Goal: Information Seeking & Learning: Learn about a topic

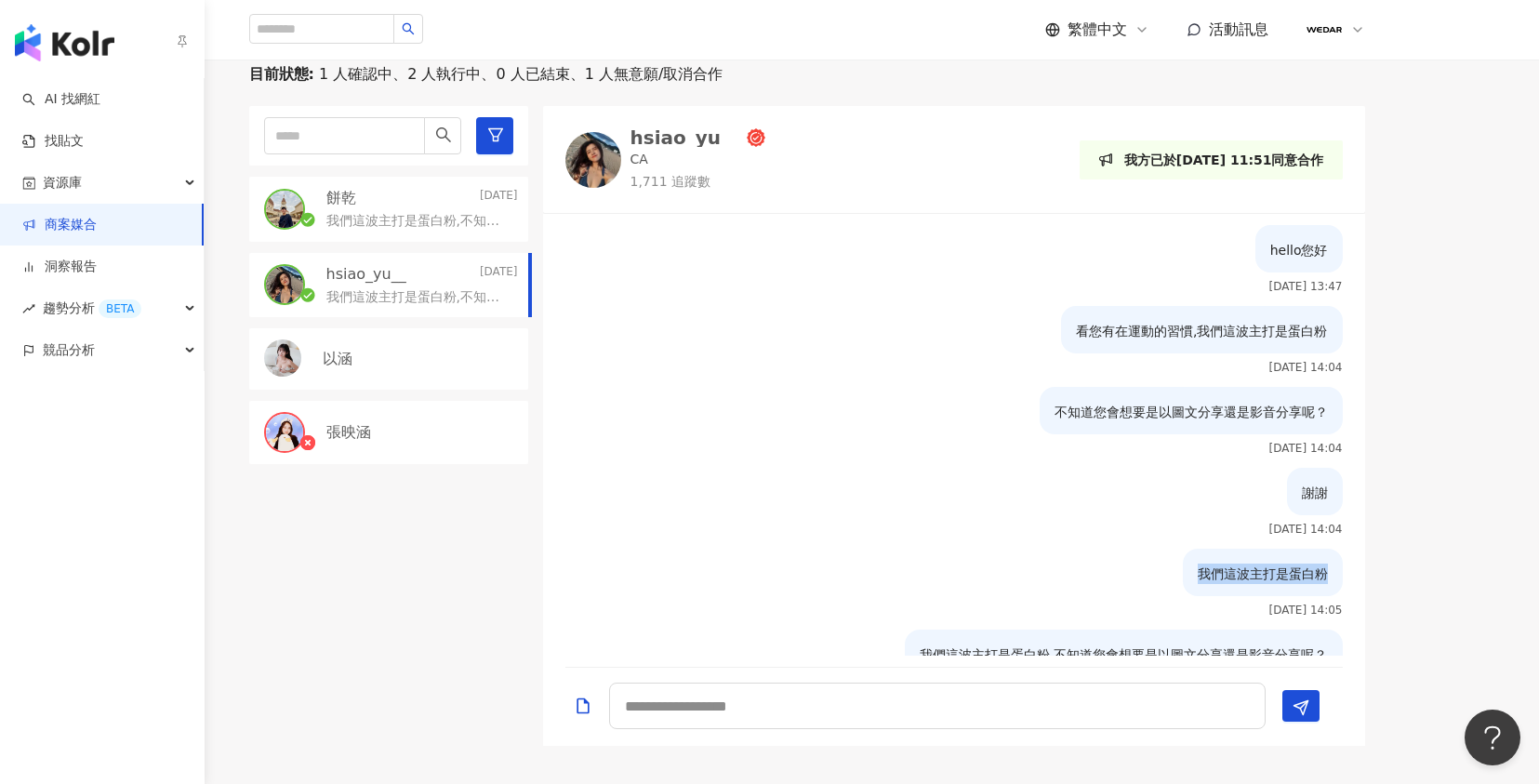
click at [73, 221] on link "商案媒合" at bounding box center [59, 224] width 74 height 18
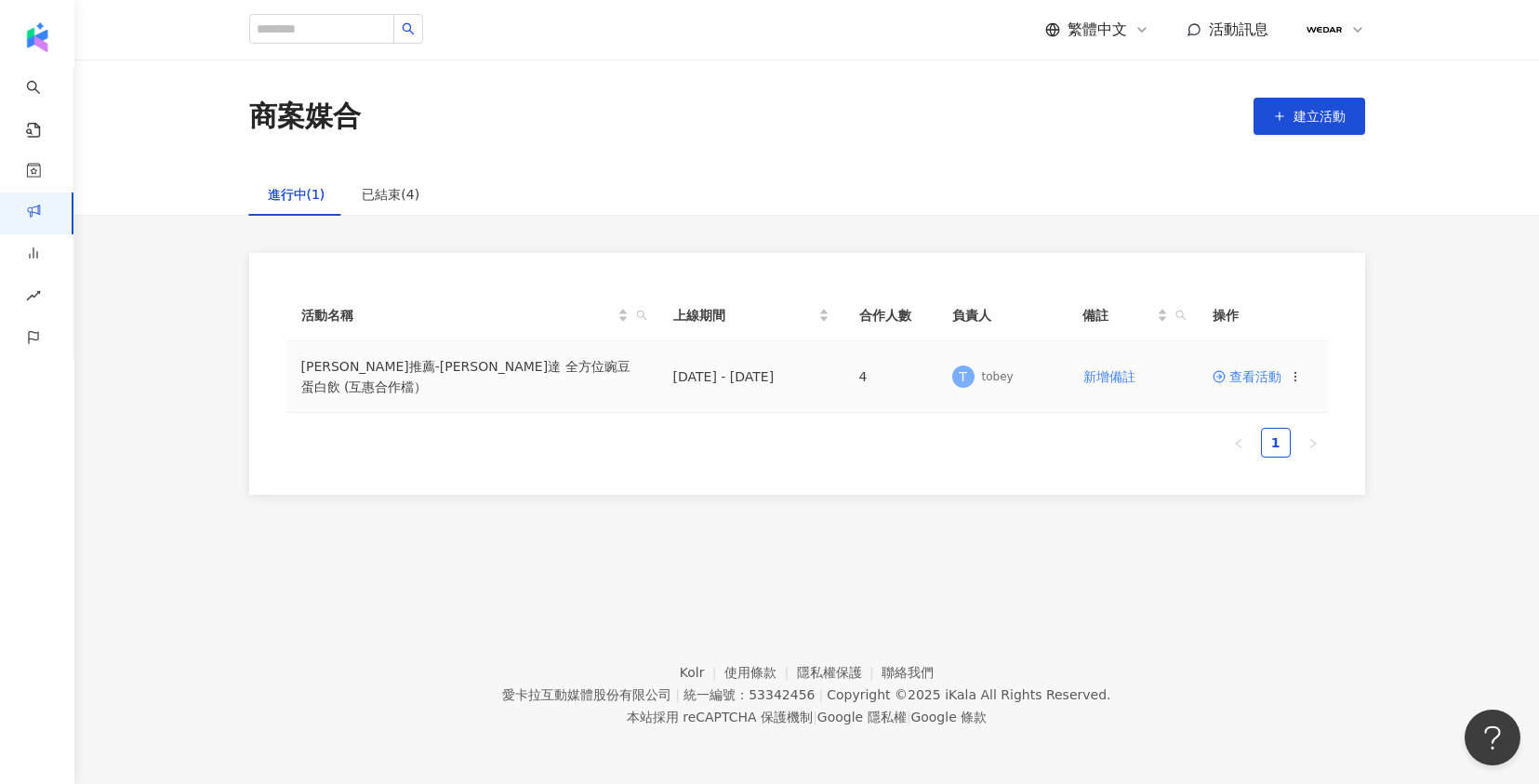
click at [1258, 382] on span "查看活動" at bounding box center [1246, 376] width 69 height 13
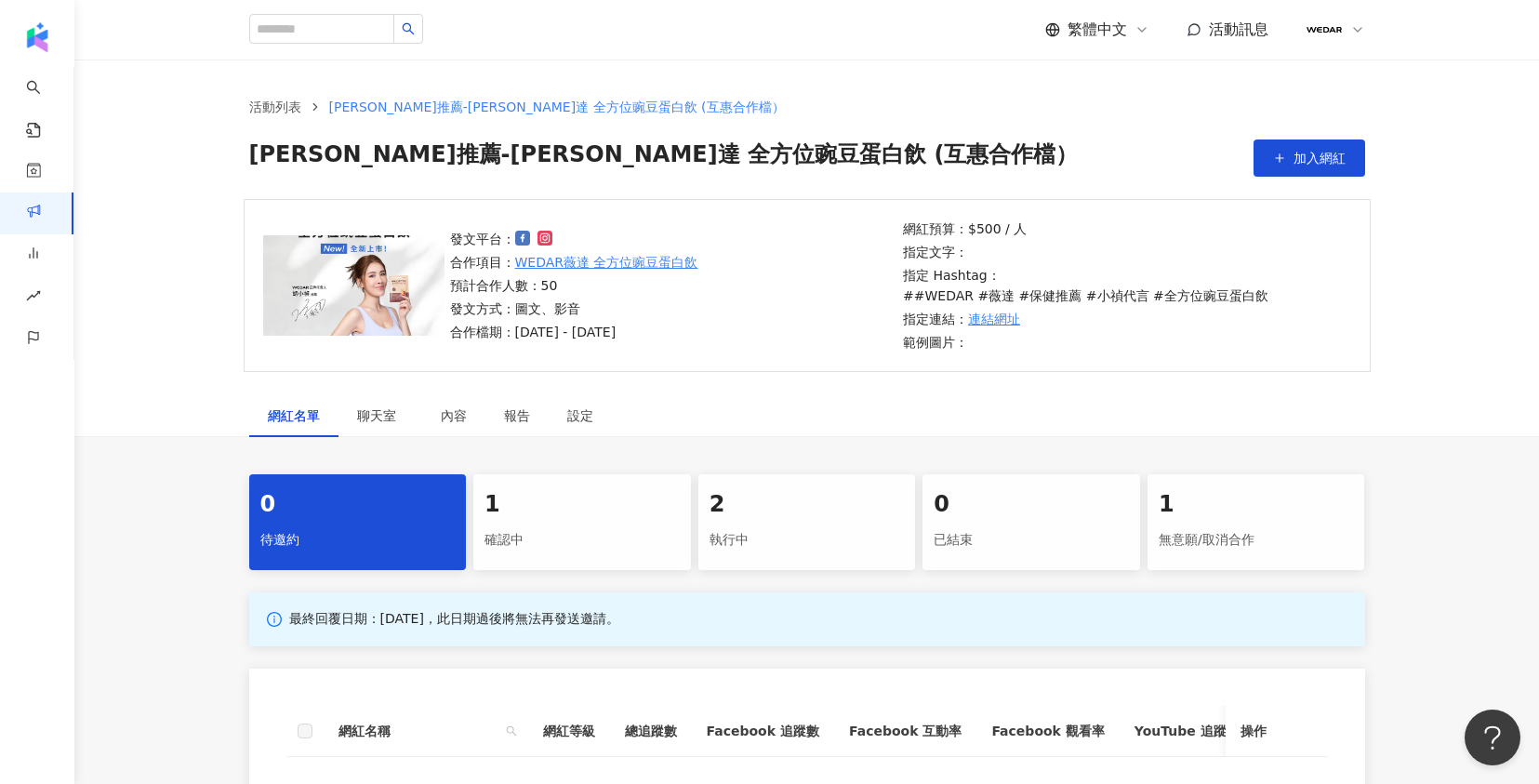
click at [597, 525] on div "確認中" at bounding box center [582, 540] width 195 height 32
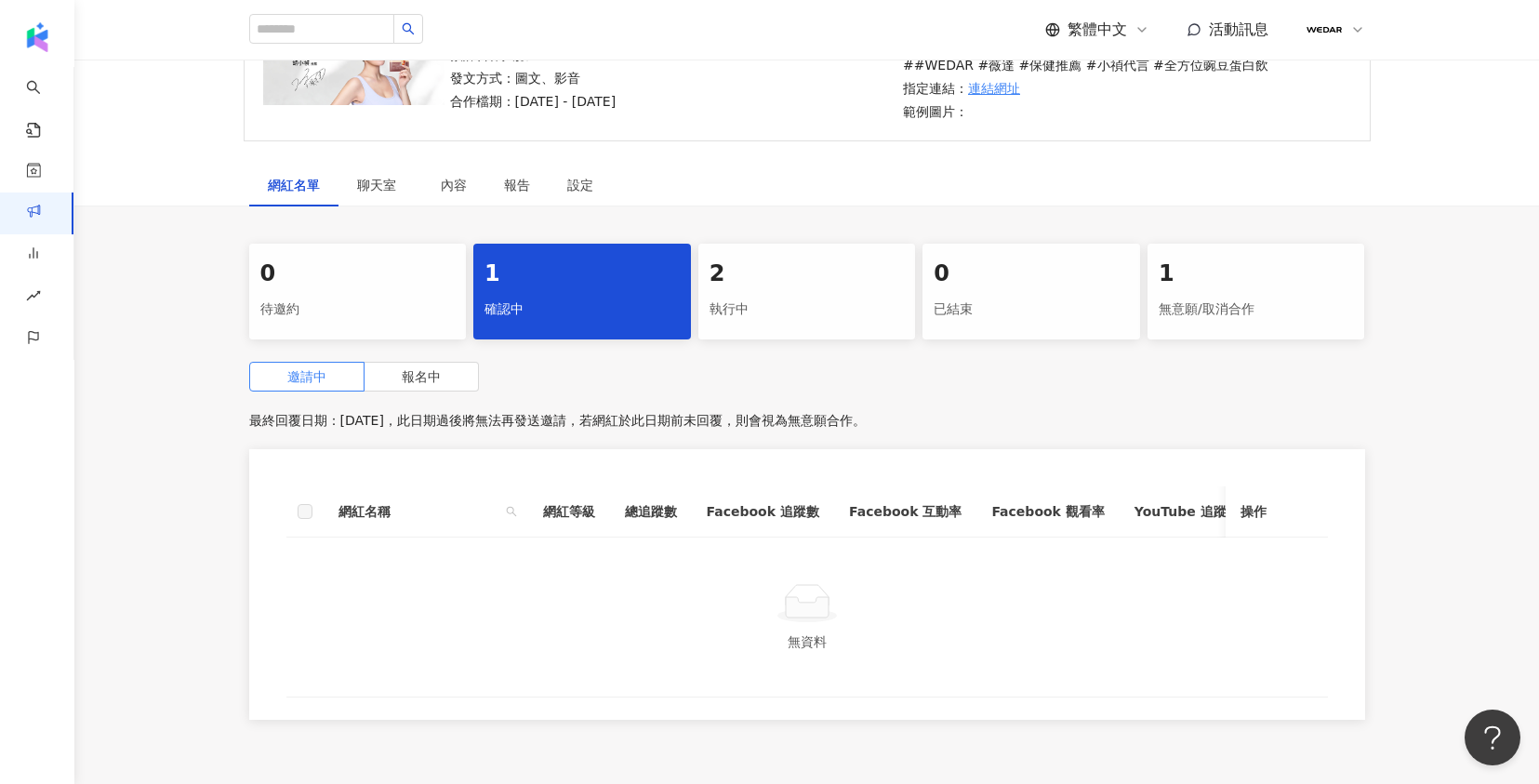
scroll to position [378, 0]
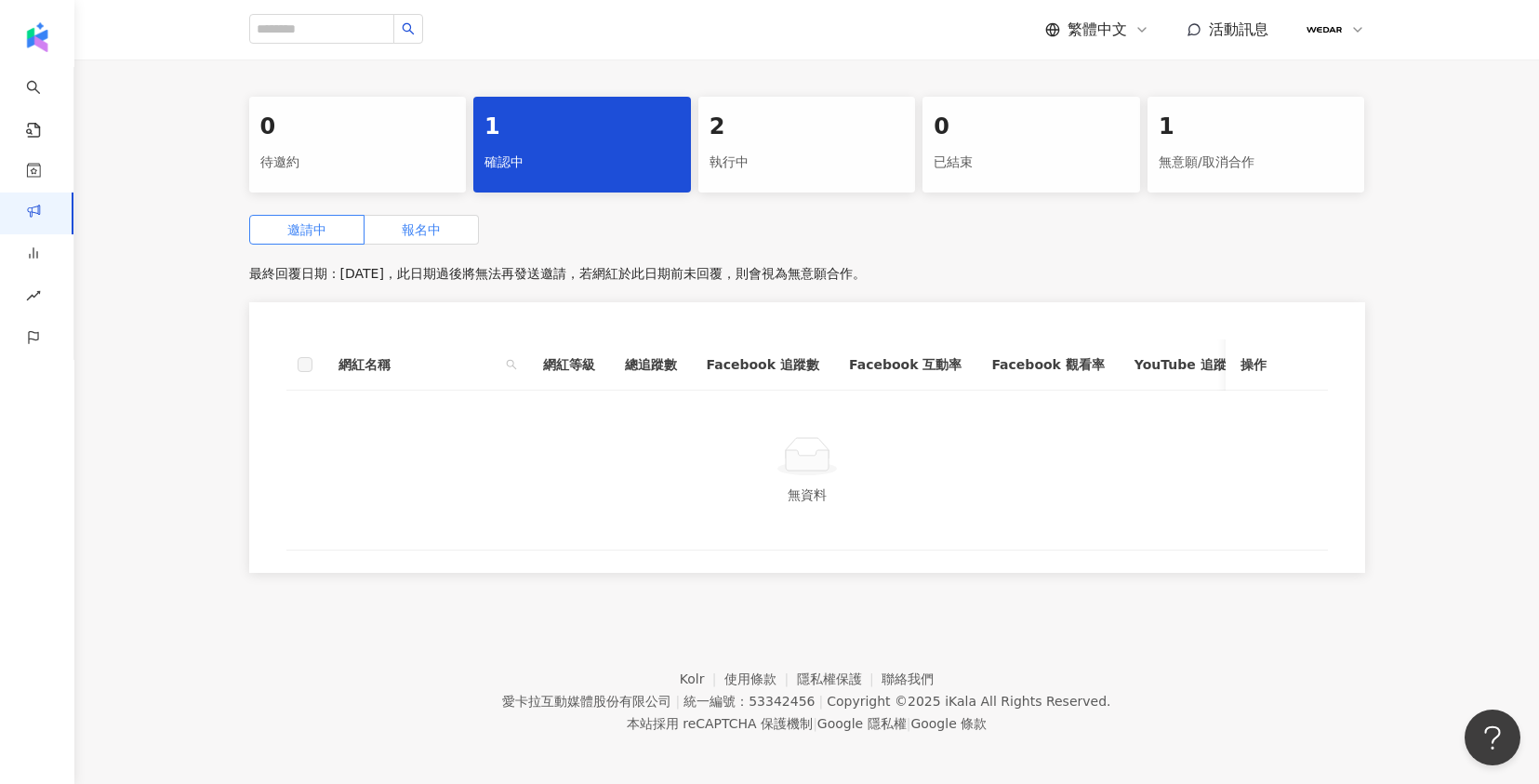
click at [452, 215] on label "報名中" at bounding box center [421, 229] width 114 height 30
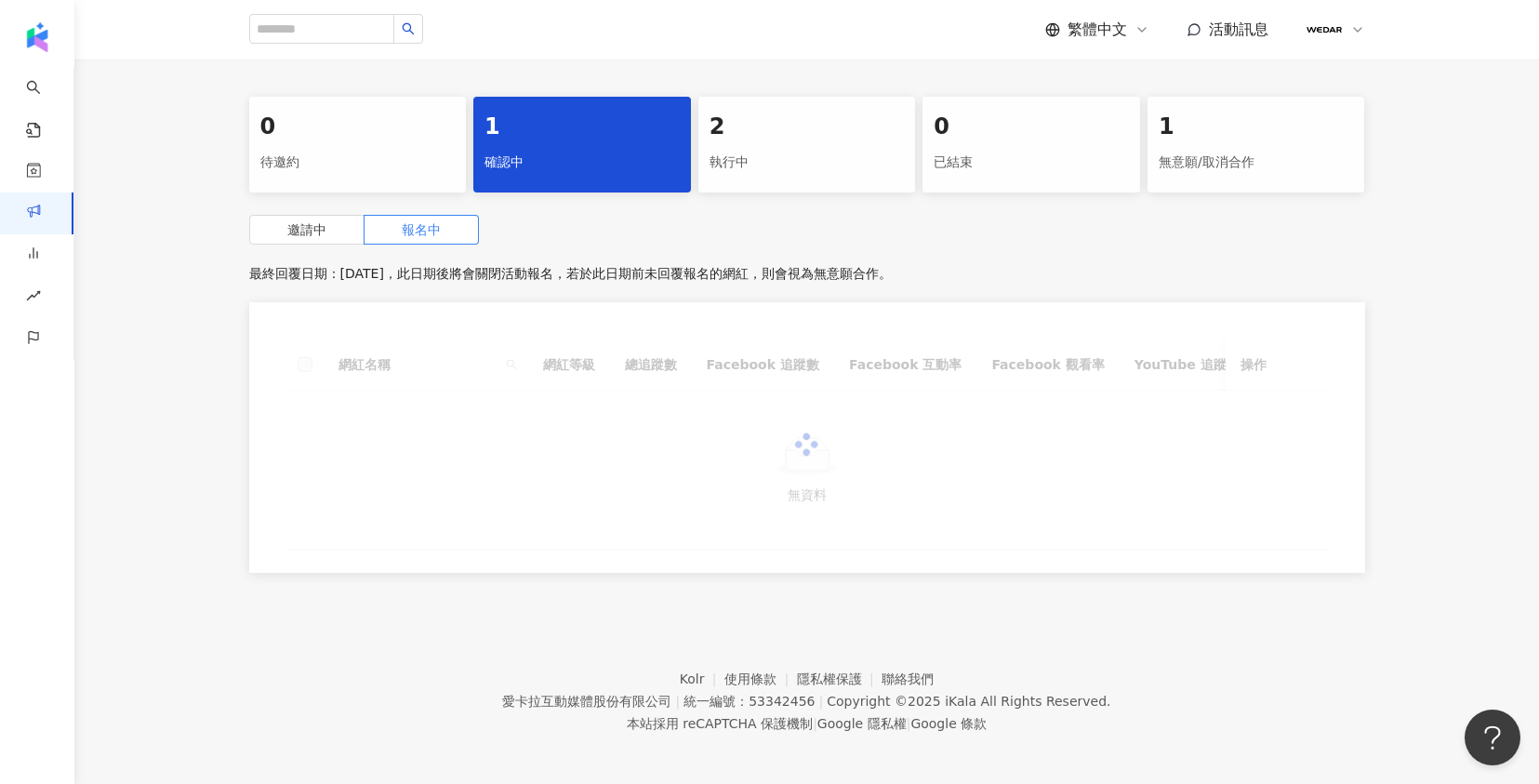
scroll to position [349, 0]
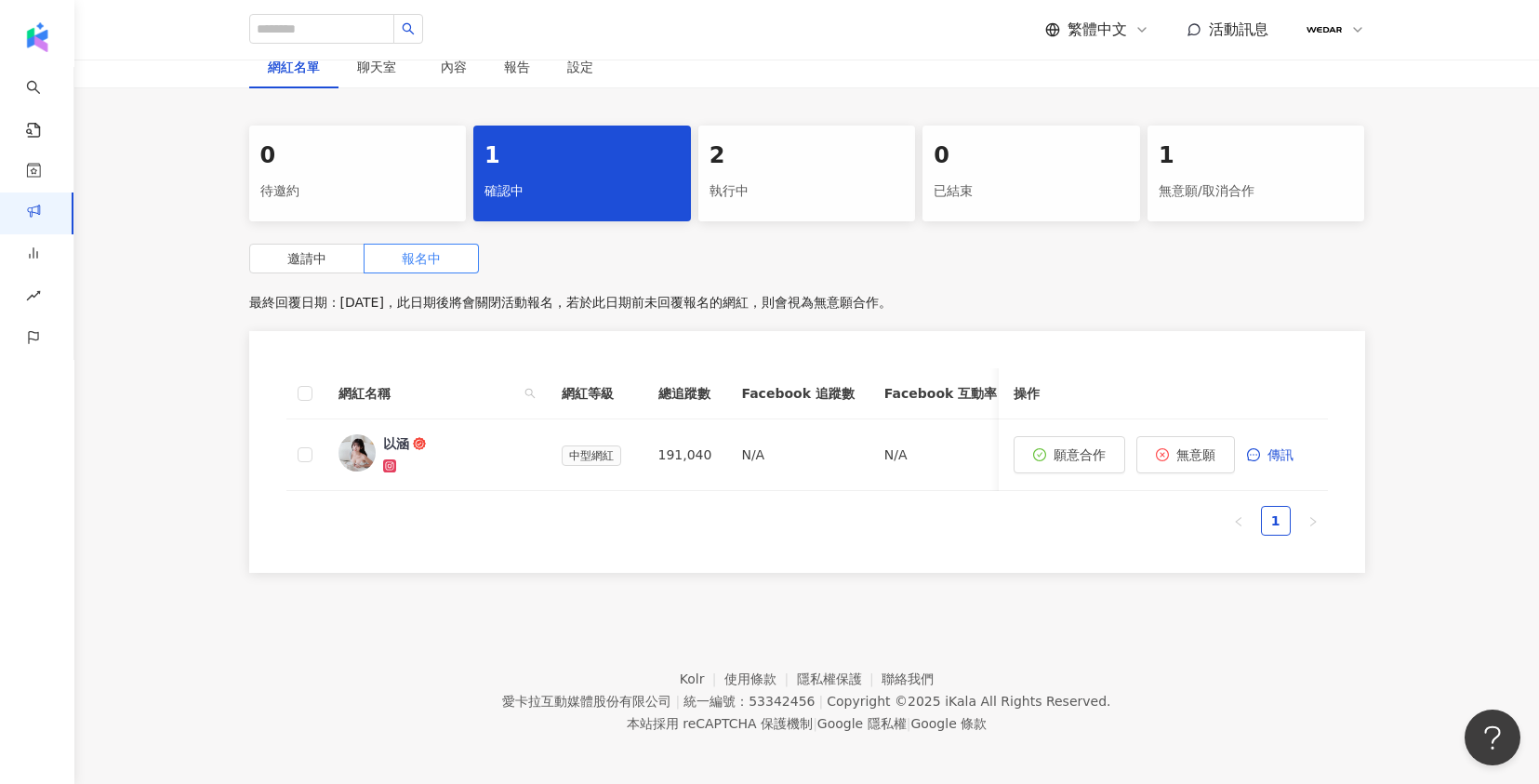
click at [281, 204] on div "0 待邀約 1 確認中 2 執行中 0 已結束 1 無意願/取消合作 邀請中 報名中 最終回覆日期：2025/10/31，此日期後將會關閉活動報名，若於此日期…" at bounding box center [806, 355] width 1190 height 458
click at [300, 251] on span "邀請中" at bounding box center [306, 258] width 39 height 15
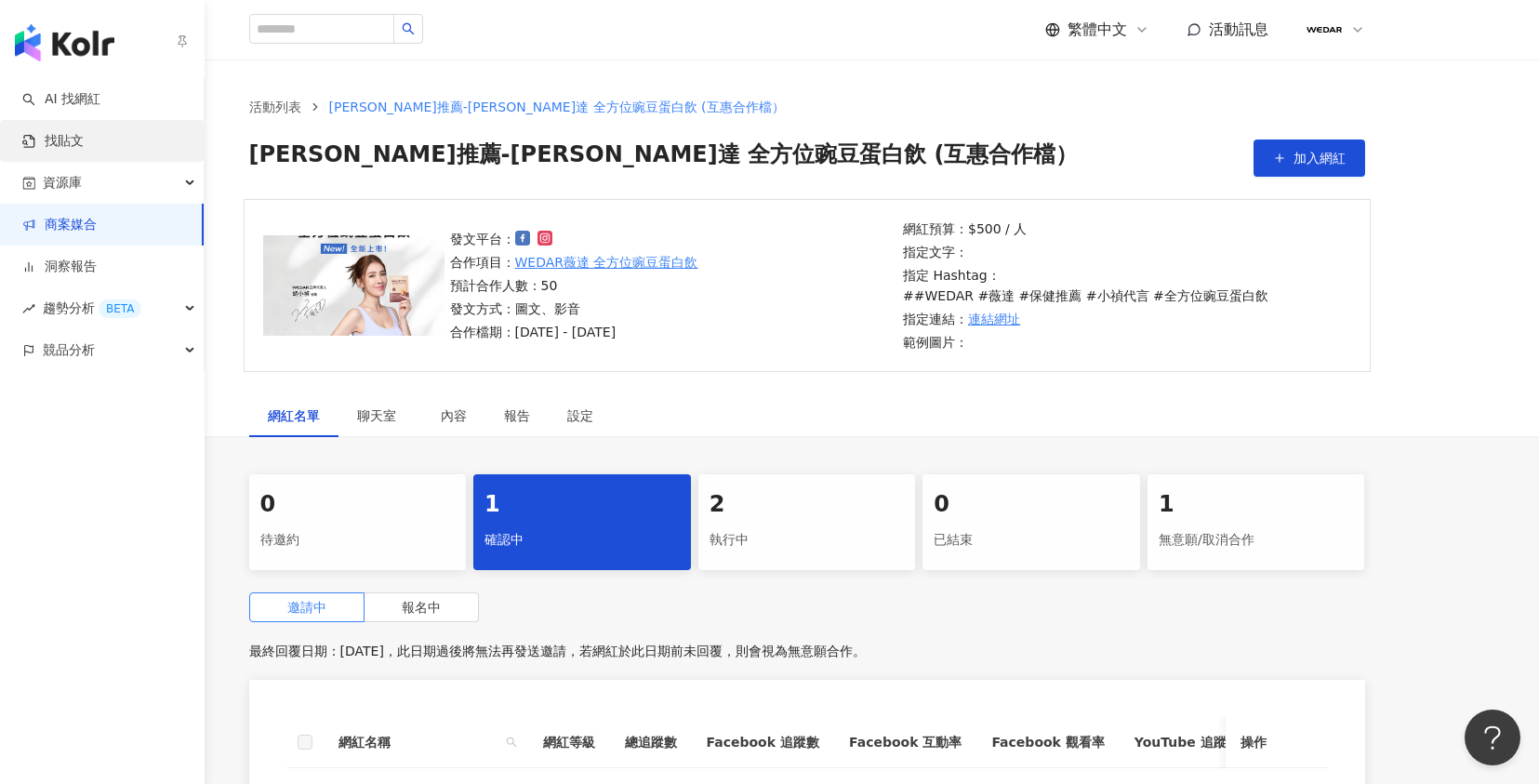
click at [84, 133] on link "找貼文" at bounding box center [52, 141] width 61 height 18
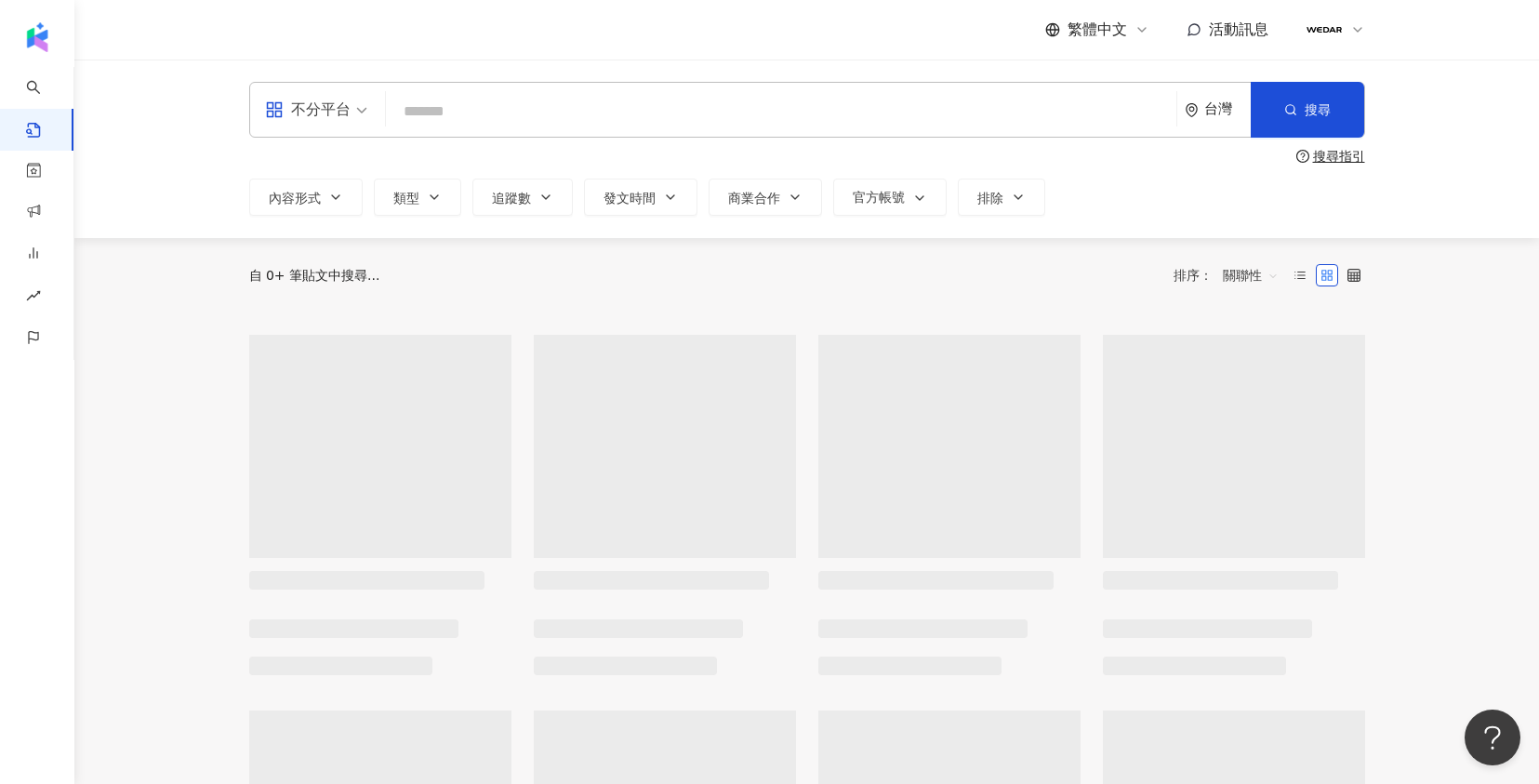
click at [571, 118] on input "search" at bounding box center [781, 110] width 775 height 40
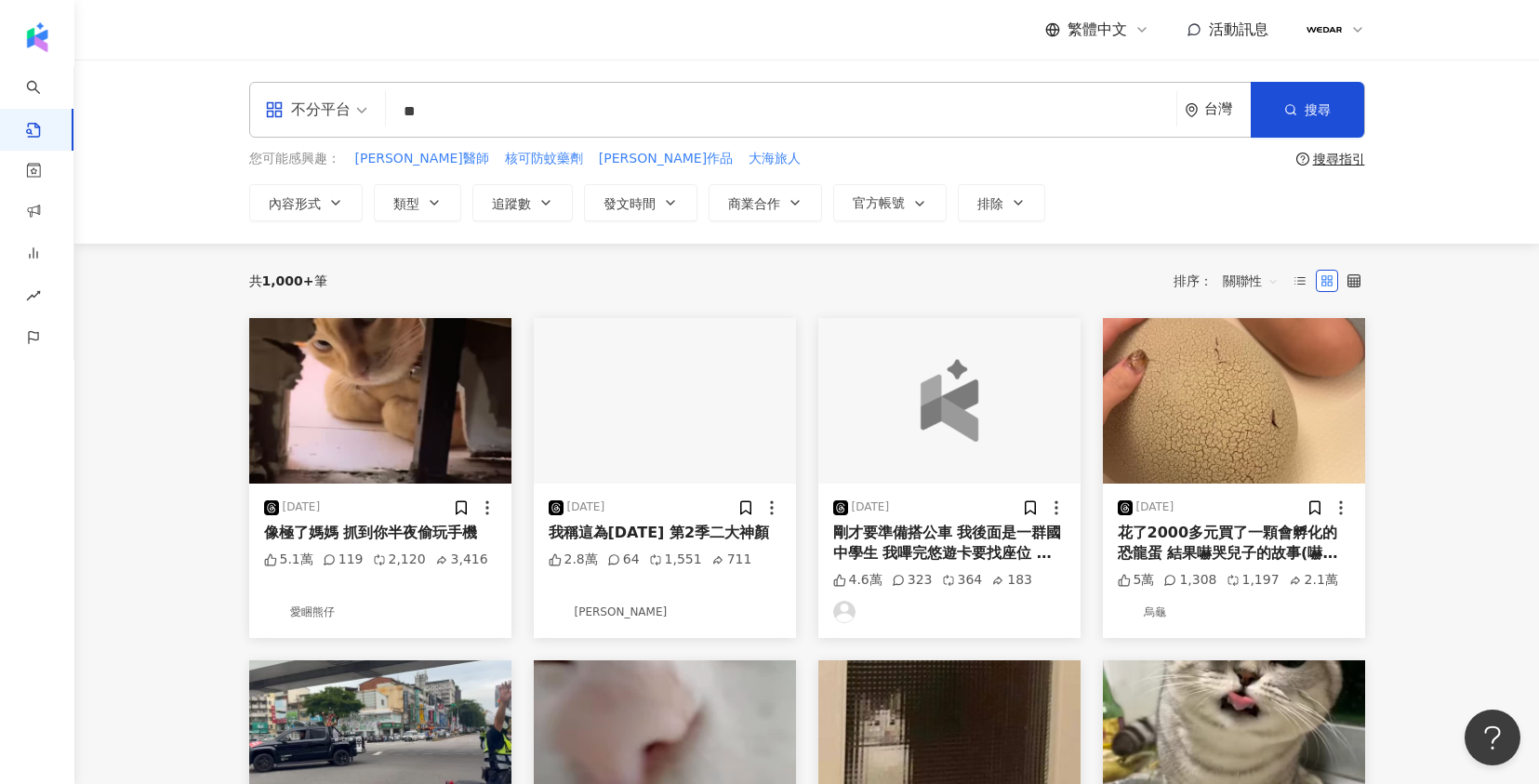
type input "**"
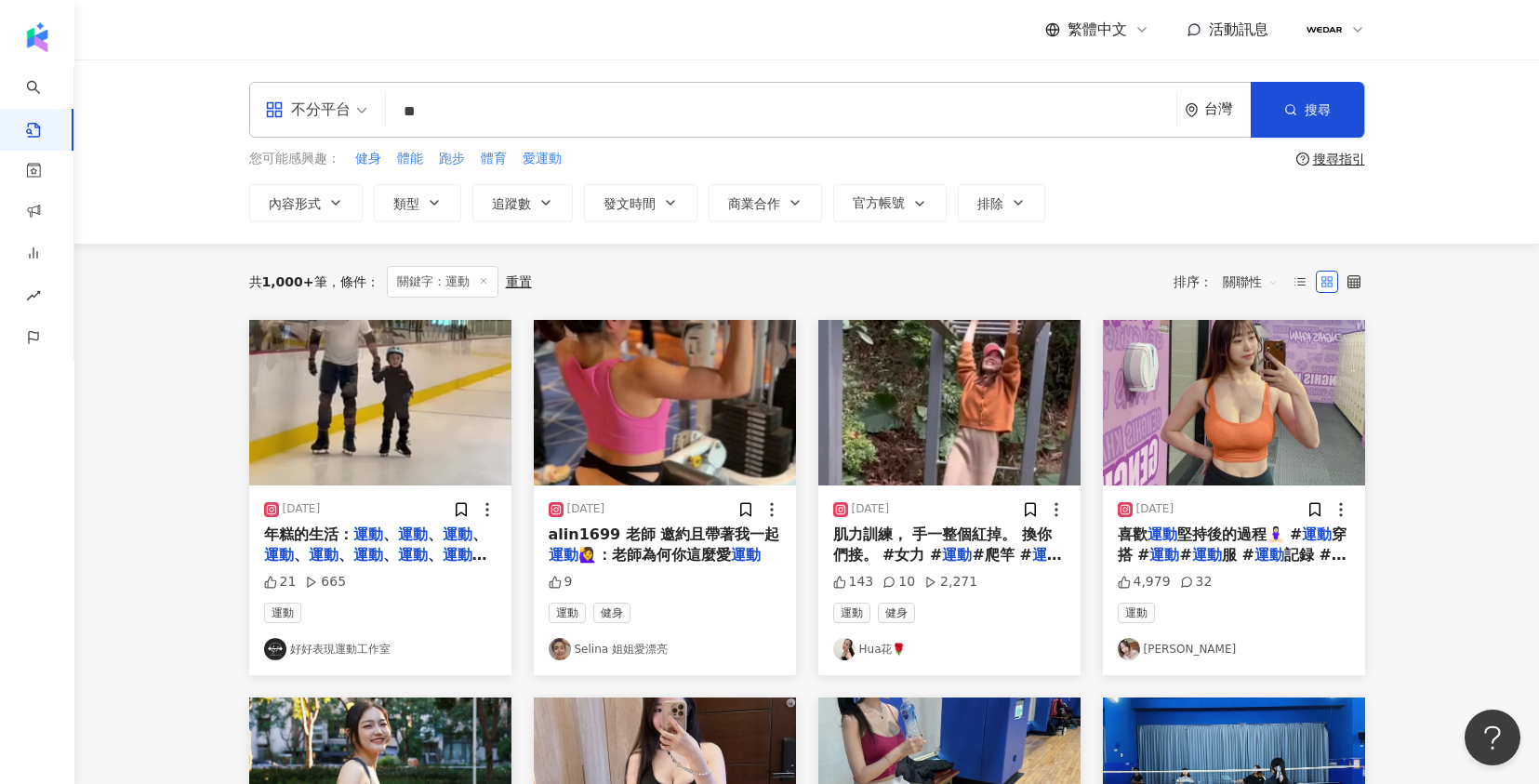
click at [635, 404] on img "button" at bounding box center [664, 402] width 262 height 165
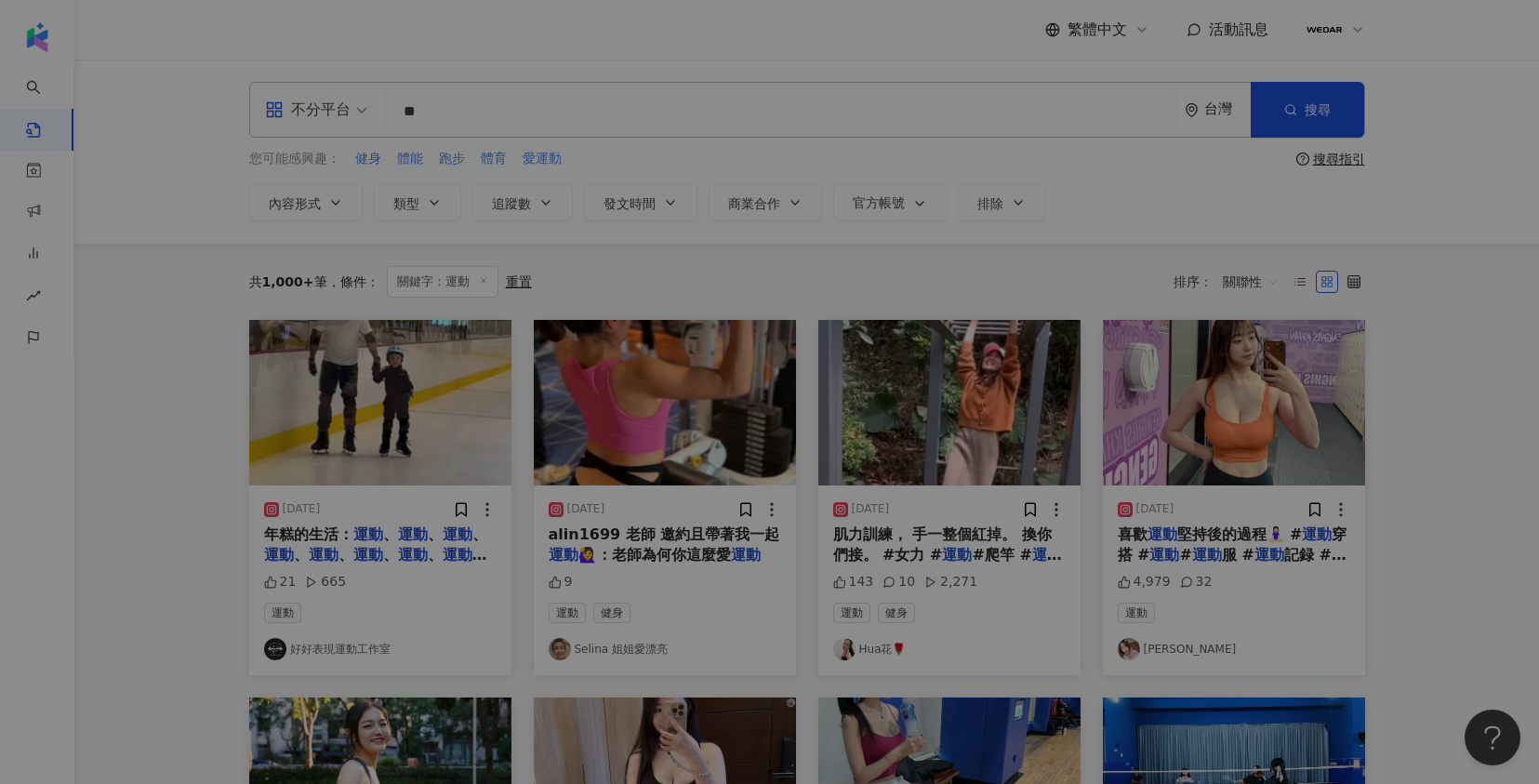
click at [635, 404] on div at bounding box center [570, 419] width 407 height 36
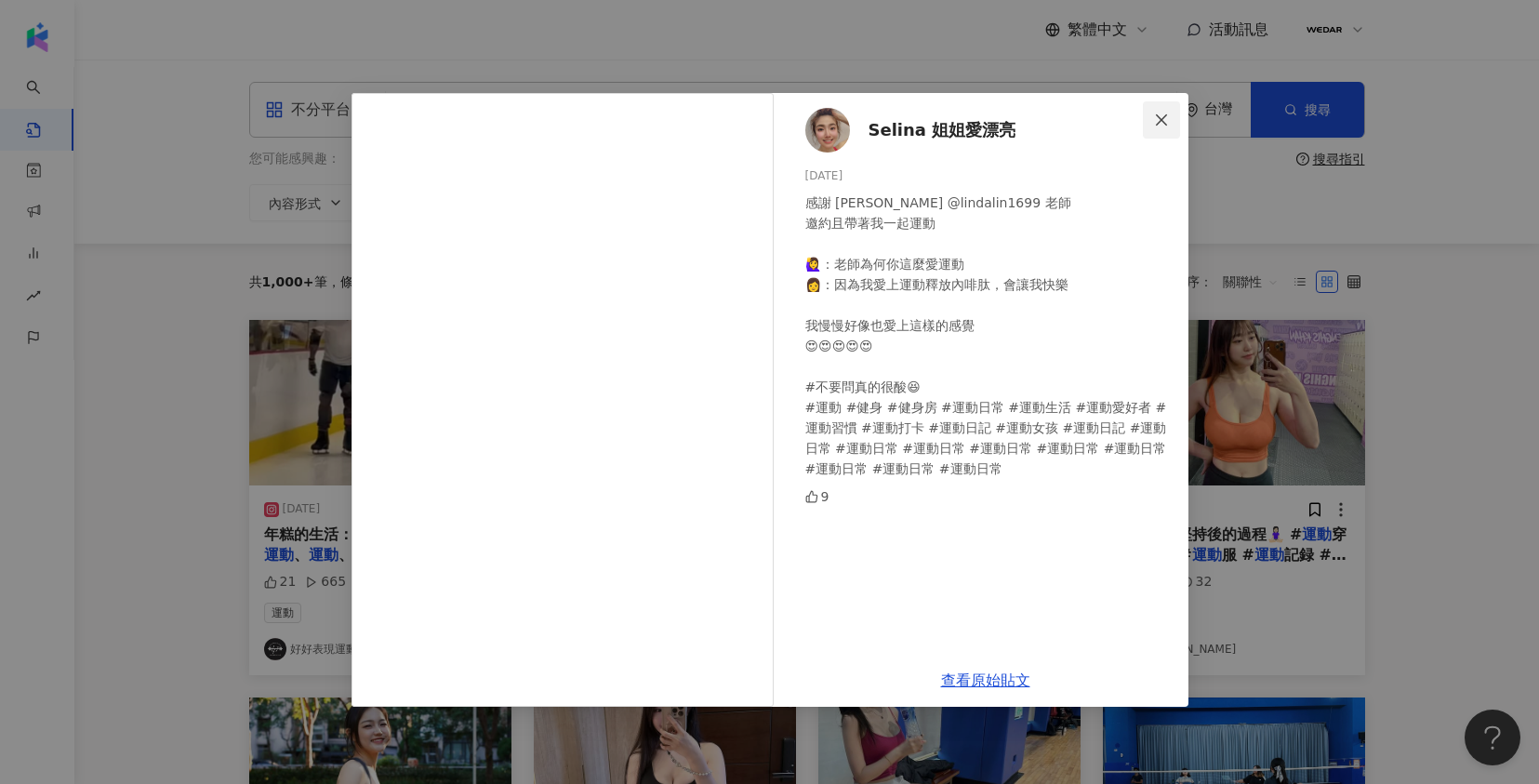
click at [1163, 115] on icon "close" at bounding box center [1161, 119] width 15 height 15
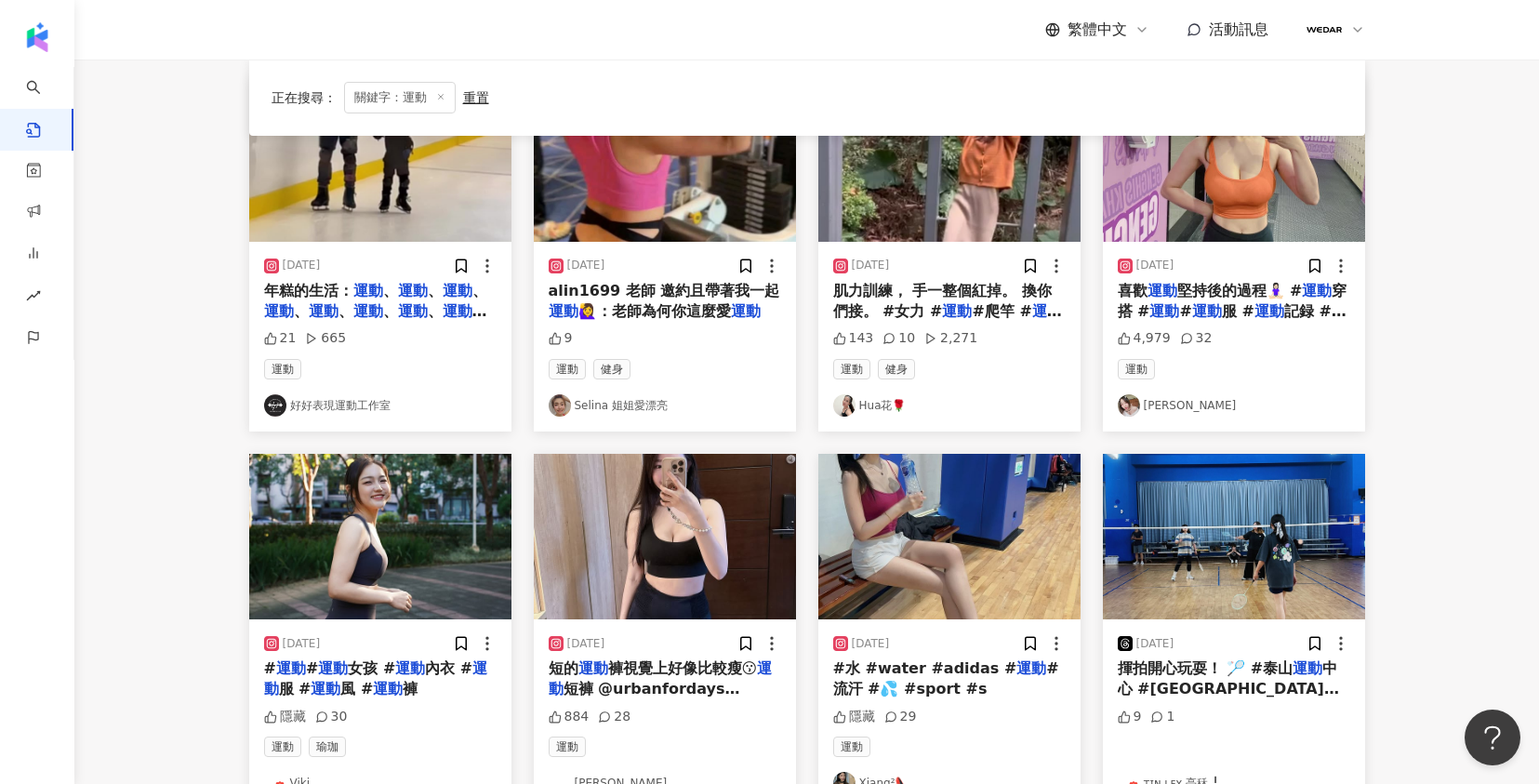
scroll to position [630, 0]
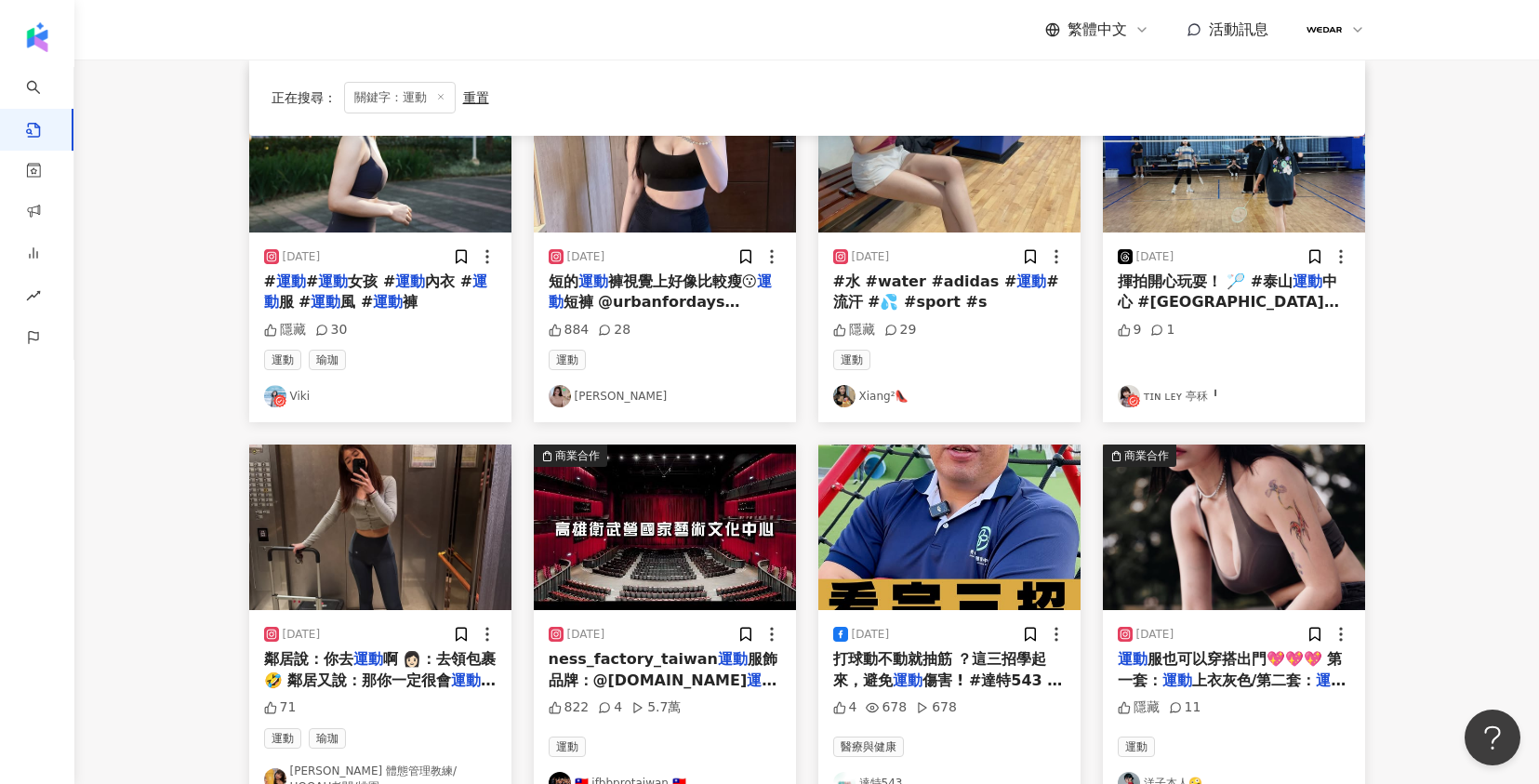
click at [450, 568] on img "button" at bounding box center [380, 527] width 262 height 165
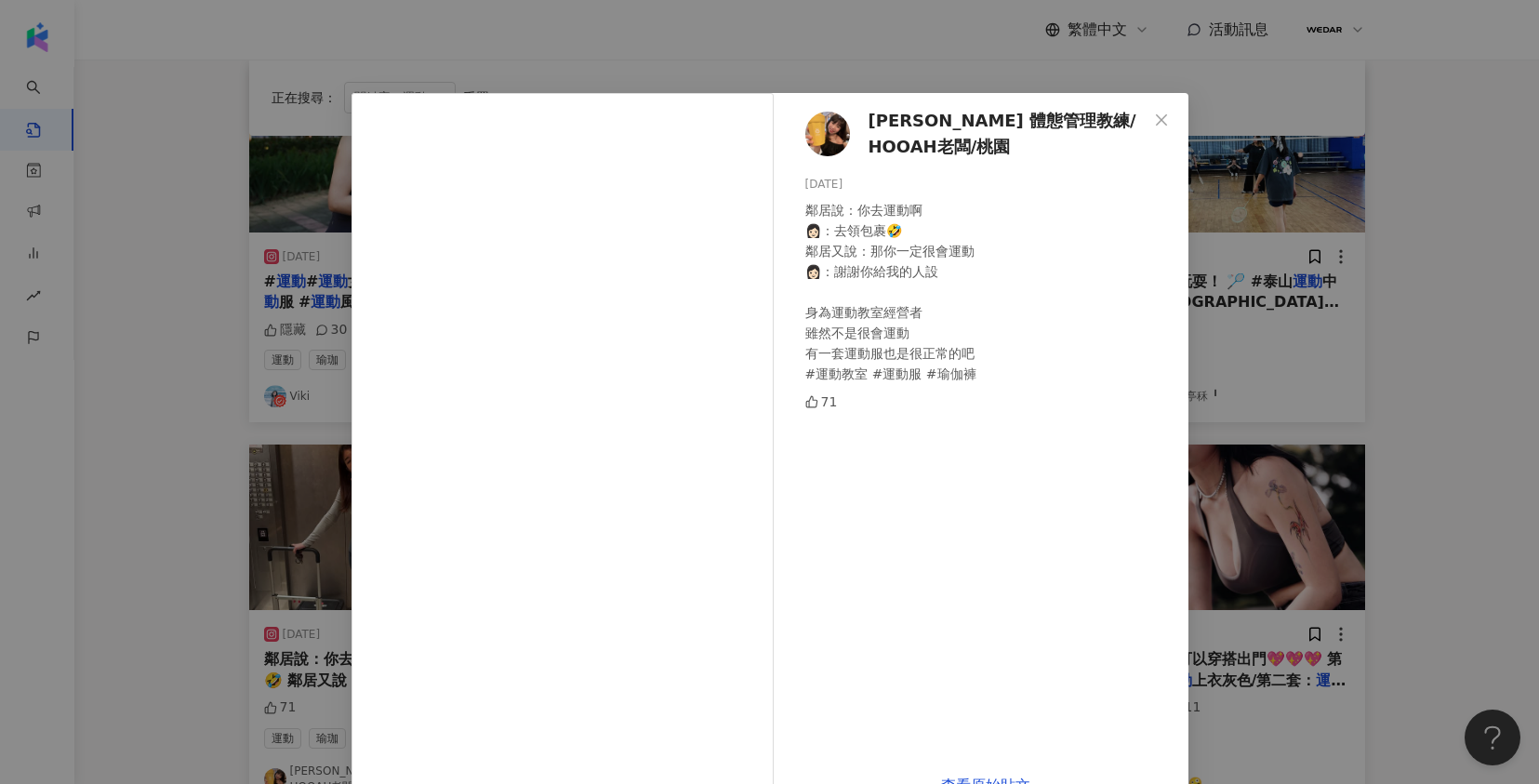
click at [915, 121] on span "張芳綺 體態管理教練/ HOOAH老闆/桃園" at bounding box center [1008, 134] width 279 height 53
